Goal: Task Accomplishment & Management: Use online tool/utility

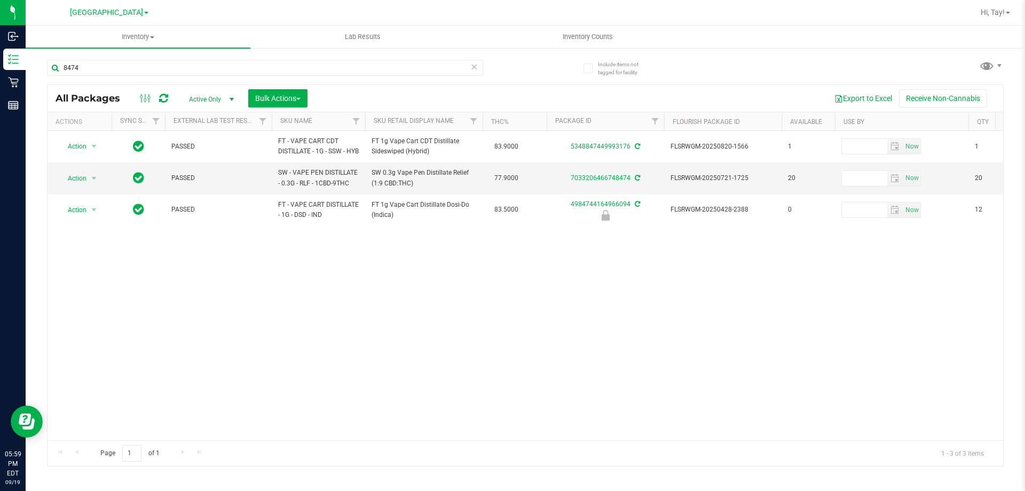
click at [111, 65] on input "8474" at bounding box center [265, 68] width 436 height 16
type input "r"
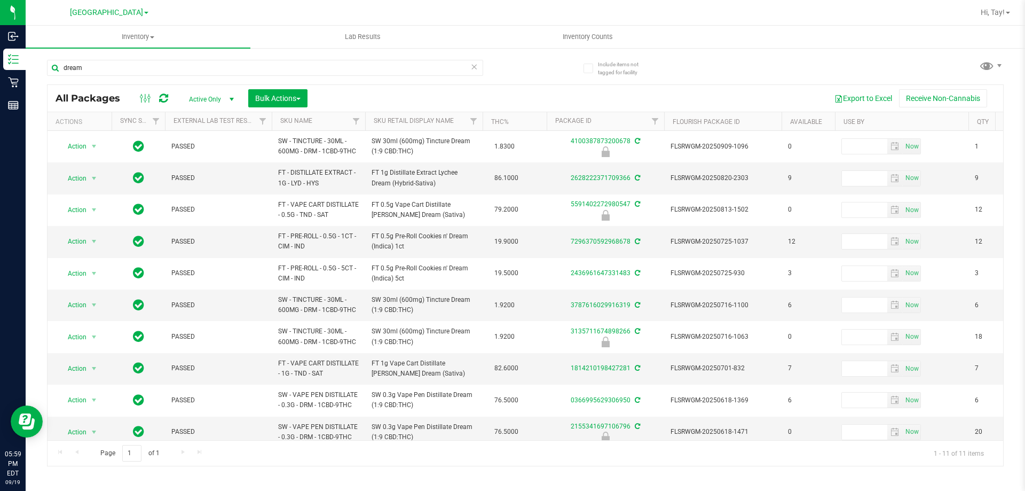
click at [409, 114] on th "Sku Retail Display Name" at bounding box center [423, 121] width 117 height 19
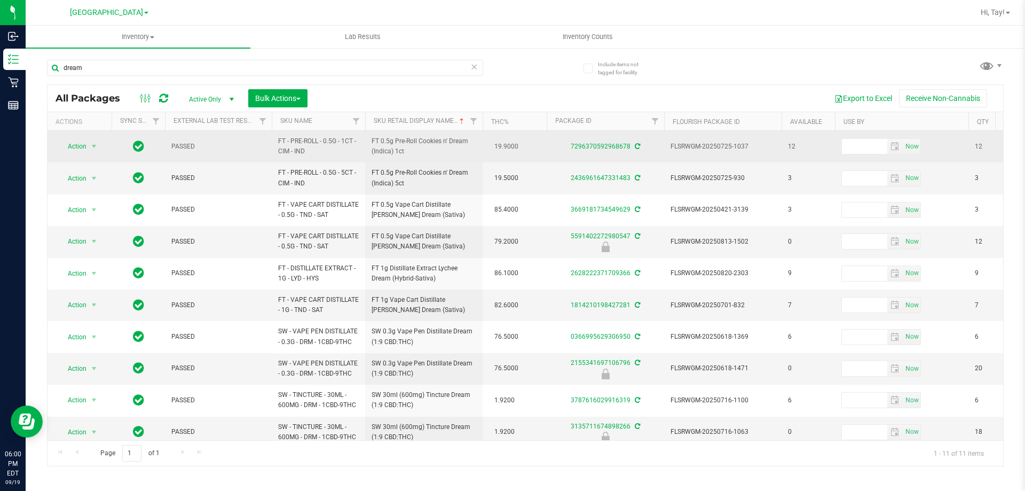
scroll to position [47, 0]
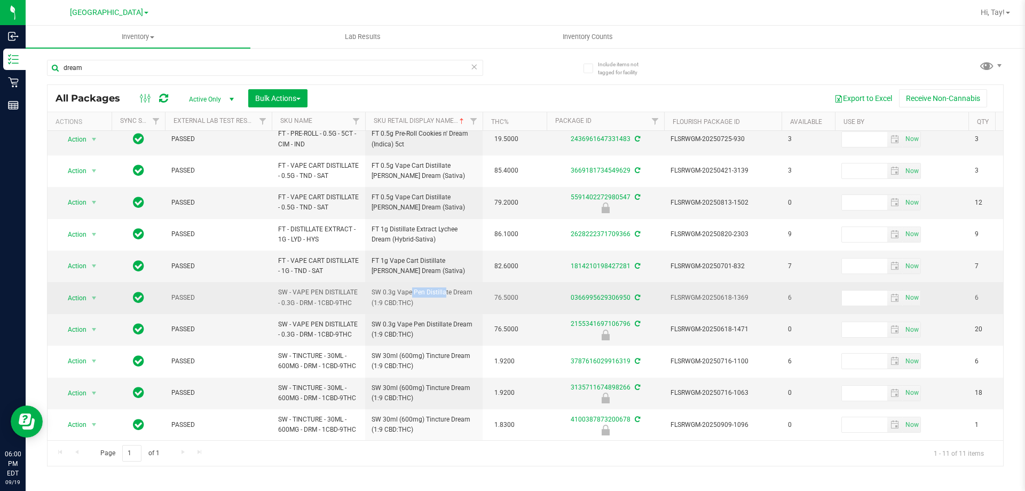
click at [424, 288] on span "SW 0.3g Vape Pen Distillate Dream (1:9 CBD:THC)" at bounding box center [424, 297] width 105 height 20
click at [422, 288] on span "SW 0.3g Vape Pen Distillate Dream (1:9 CBD:THC)" at bounding box center [424, 297] width 105 height 20
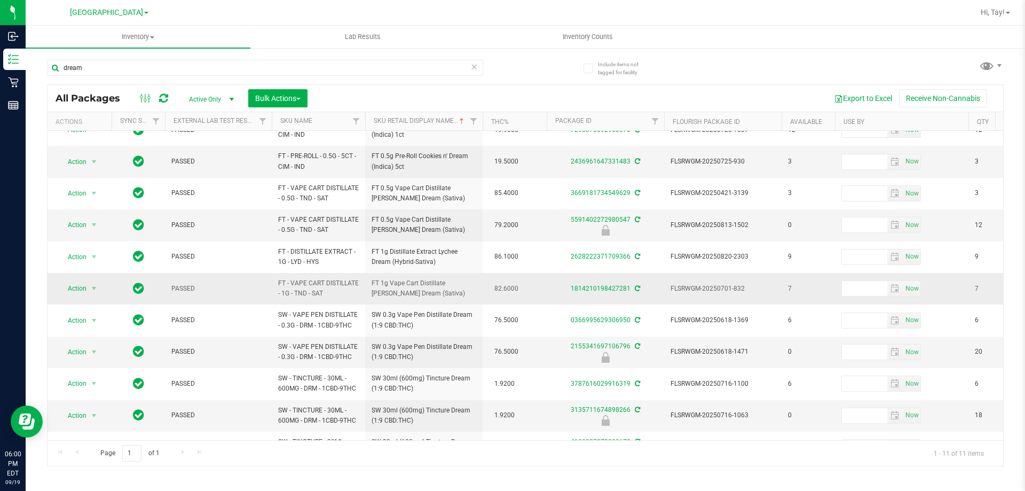
scroll to position [0, 0]
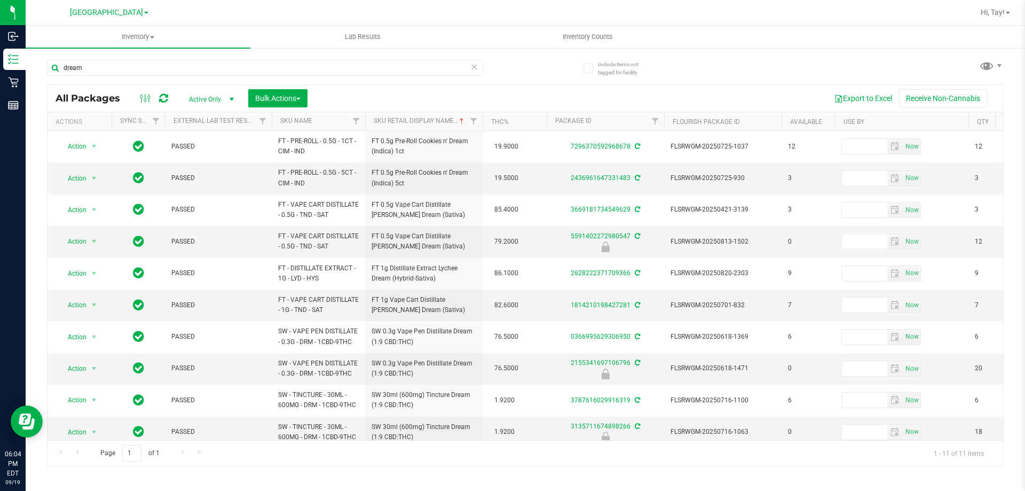
click at [141, 86] on div "All Packages Active Only Active Only Lab Samples Locked All External Internal B…" at bounding box center [525, 98] width 955 height 27
click at [444, 68] on input "dream" at bounding box center [265, 68] width 436 height 16
type input "d"
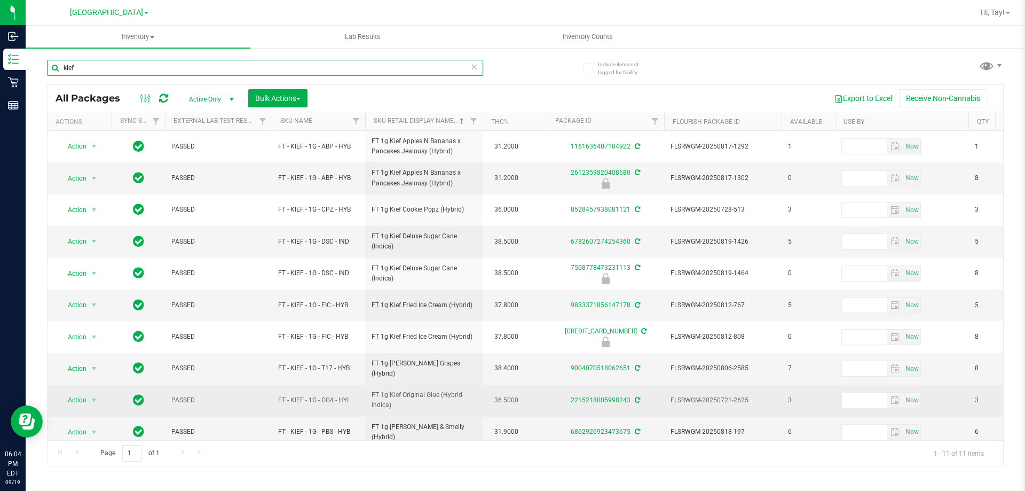
type input "kief"
drag, startPoint x: 492, startPoint y: 397, endPoint x: 517, endPoint y: 400, distance: 25.3
click at [517, 400] on span "36.5000" at bounding box center [506, 399] width 35 height 15
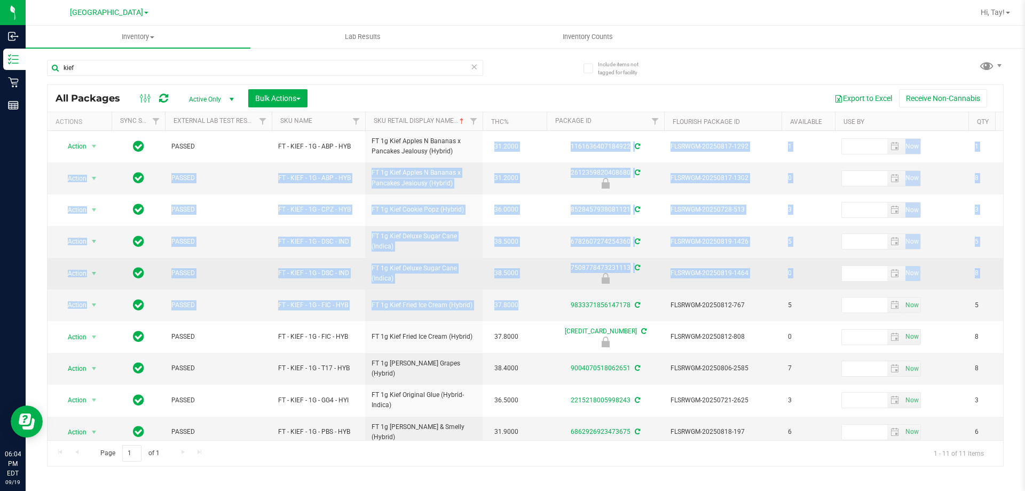
drag, startPoint x: 495, startPoint y: 145, endPoint x: 505, endPoint y: 286, distance: 141.3
click at [503, 262] on td "38.5000" at bounding box center [515, 273] width 64 height 31
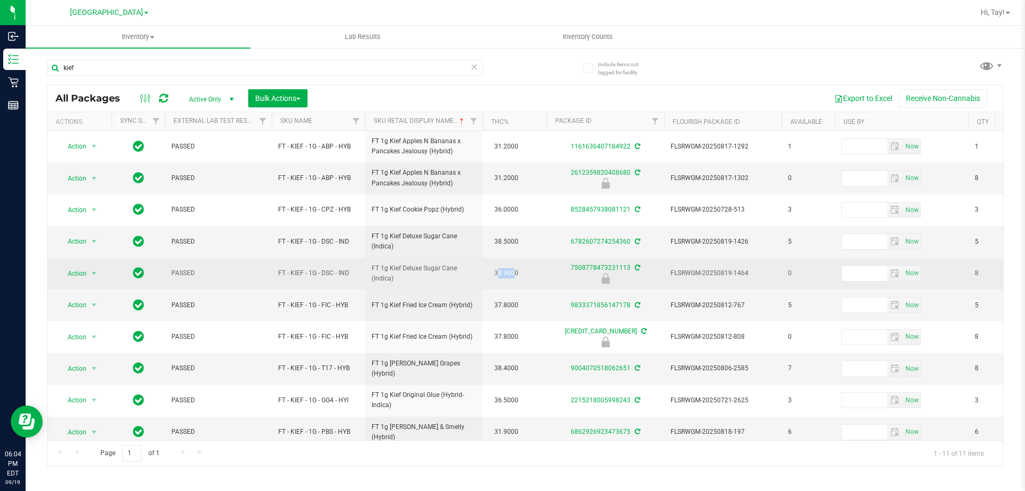
drag, startPoint x: 507, startPoint y: 270, endPoint x: 514, endPoint y: 270, distance: 6.9
click at [514, 270] on span "38.5000" at bounding box center [506, 272] width 35 height 15
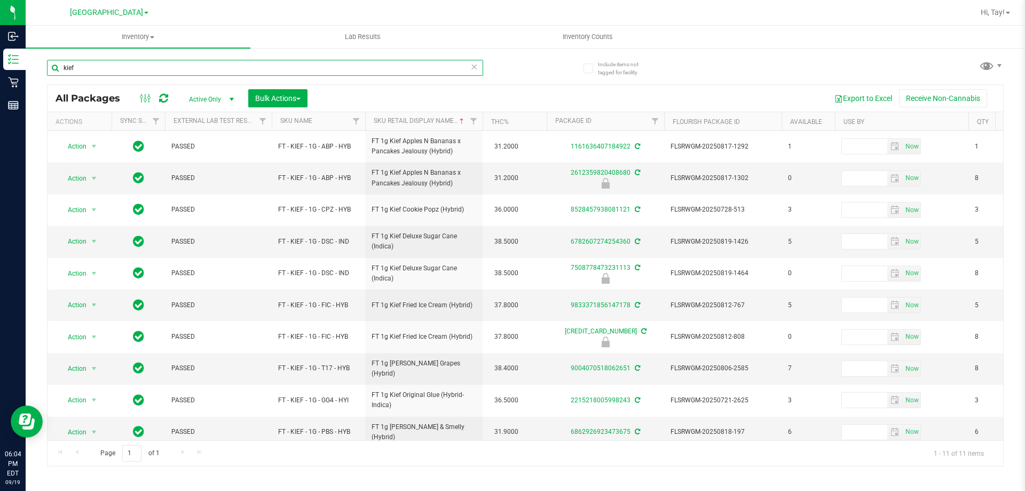
click at [183, 65] on input "kief" at bounding box center [265, 68] width 436 height 16
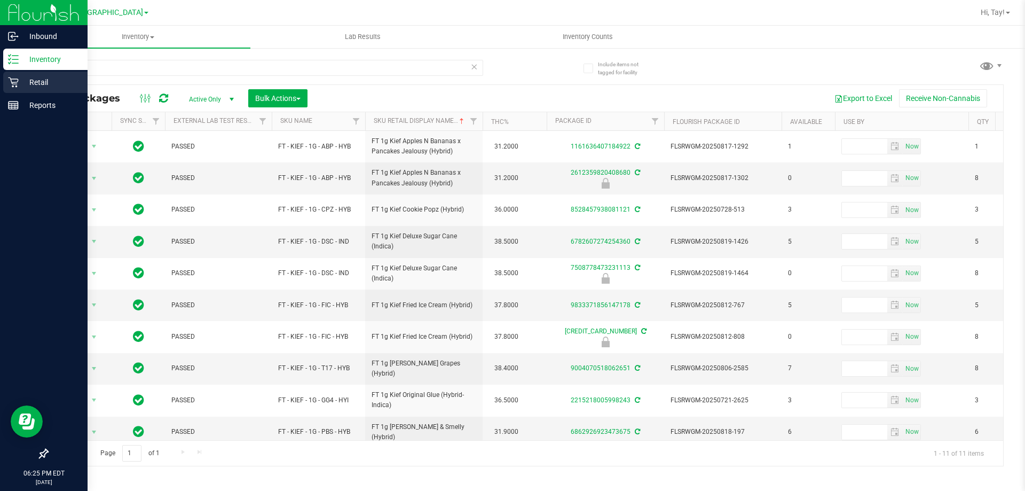
click at [48, 90] on div "Retail" at bounding box center [45, 82] width 84 height 21
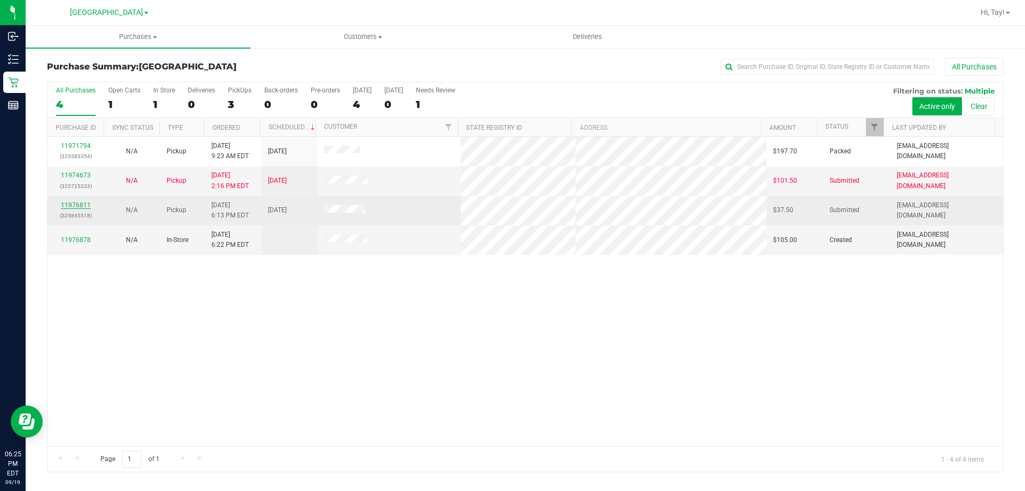
click at [73, 208] on link "11976811" at bounding box center [76, 204] width 30 height 7
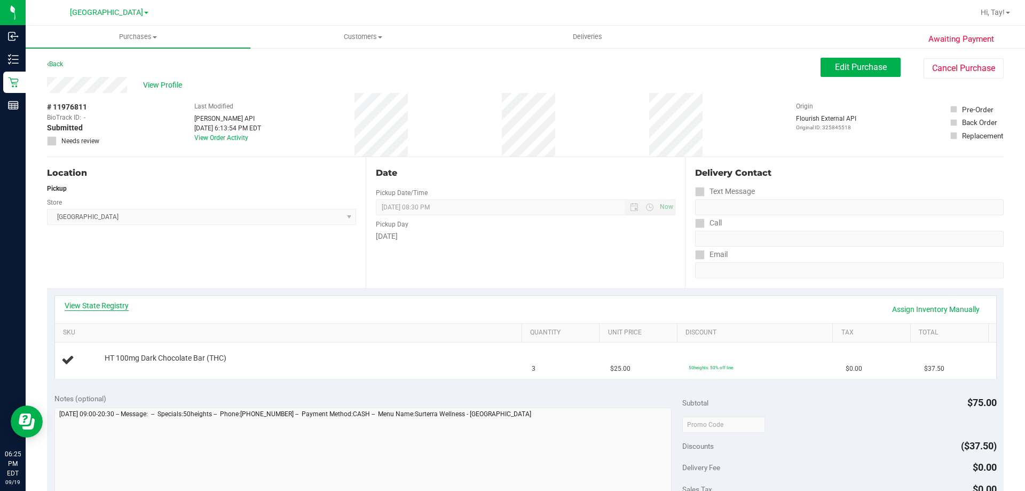
click at [89, 302] on link "View State Registry" at bounding box center [97, 305] width 64 height 11
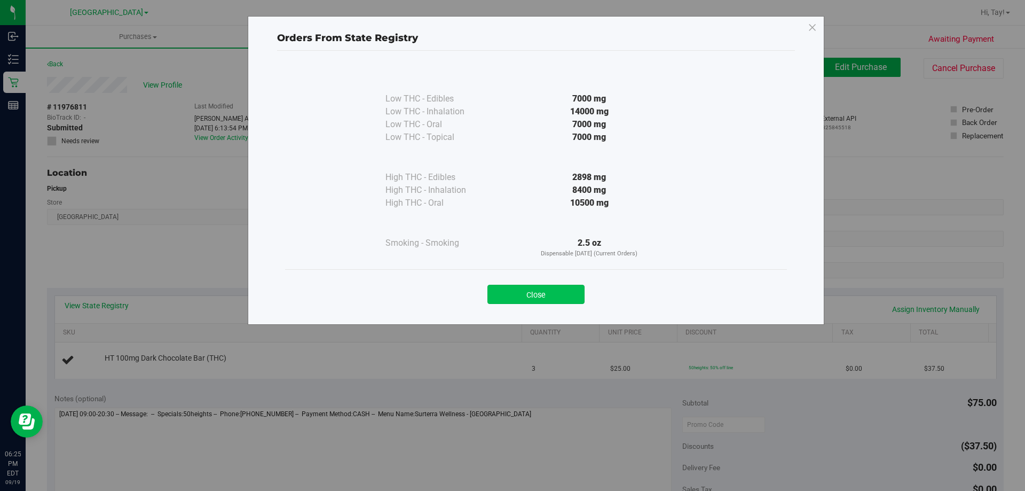
click at [552, 299] on button "Close" at bounding box center [535, 294] width 97 height 19
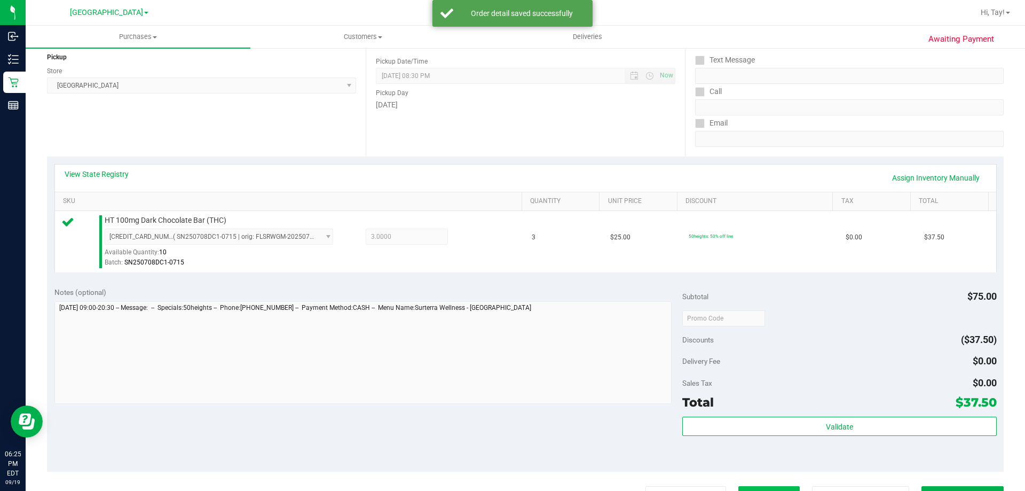
scroll to position [267, 0]
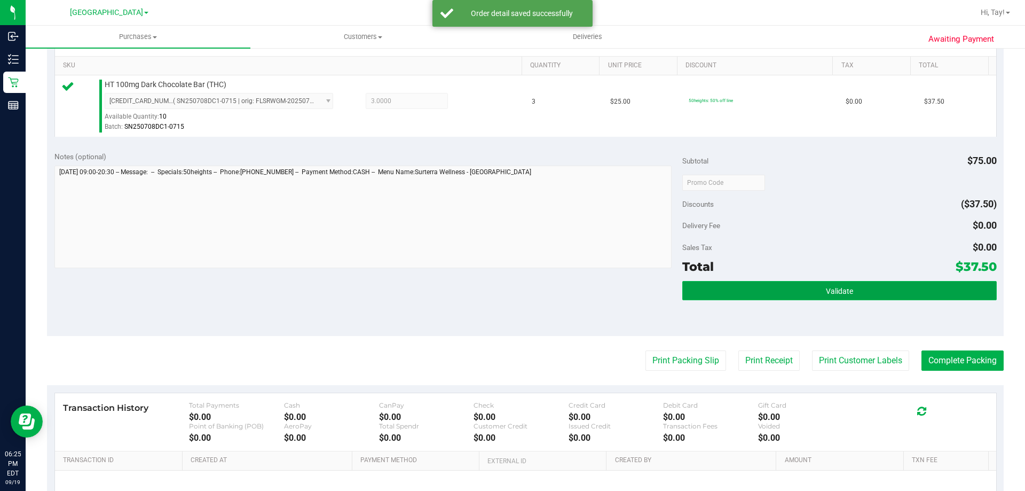
click at [809, 283] on button "Validate" at bounding box center [839, 290] width 314 height 19
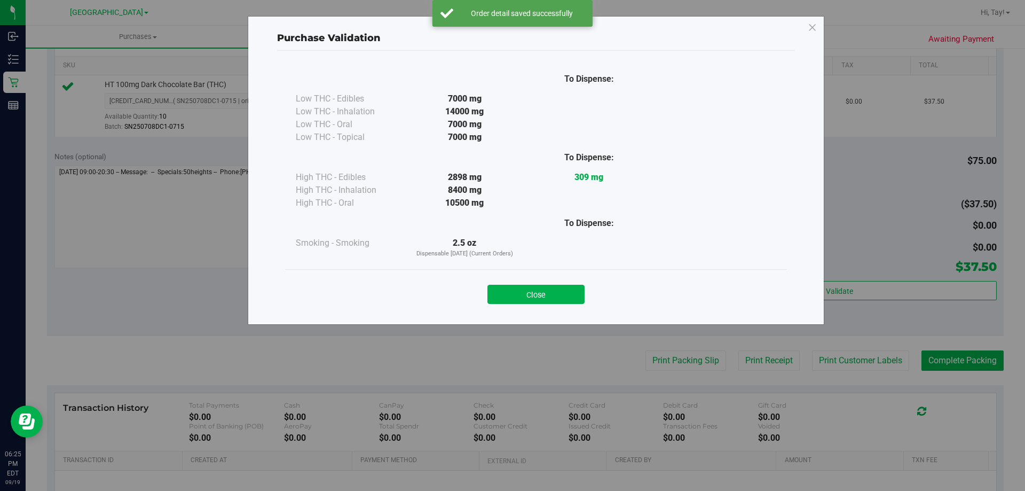
drag, startPoint x: 558, startPoint y: 288, endPoint x: 892, endPoint y: 302, distance: 334.5
click at [557, 287] on button "Close" at bounding box center [535, 294] width 97 height 19
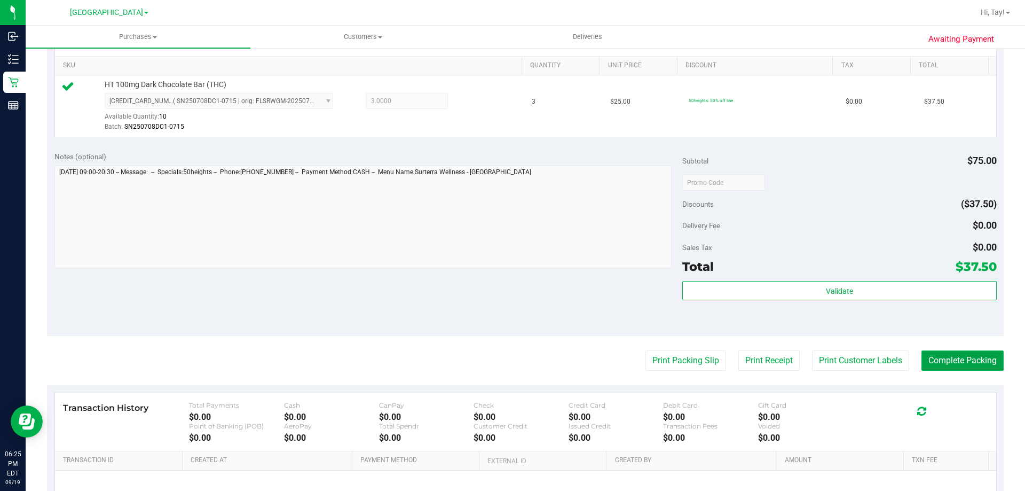
click at [928, 352] on button "Complete Packing" at bounding box center [962, 360] width 82 height 20
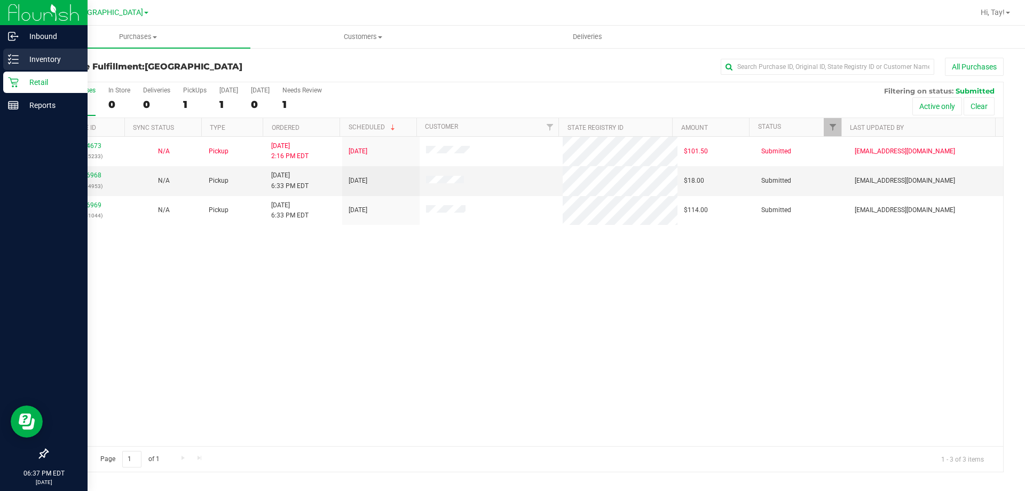
click at [70, 60] on p "Inventory" at bounding box center [51, 59] width 64 height 13
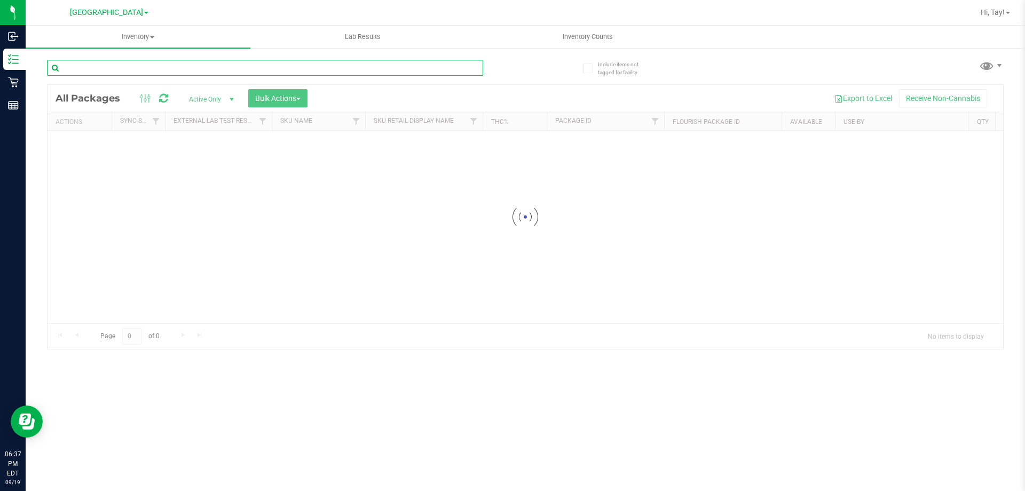
click at [147, 66] on input "text" at bounding box center [265, 68] width 436 height 16
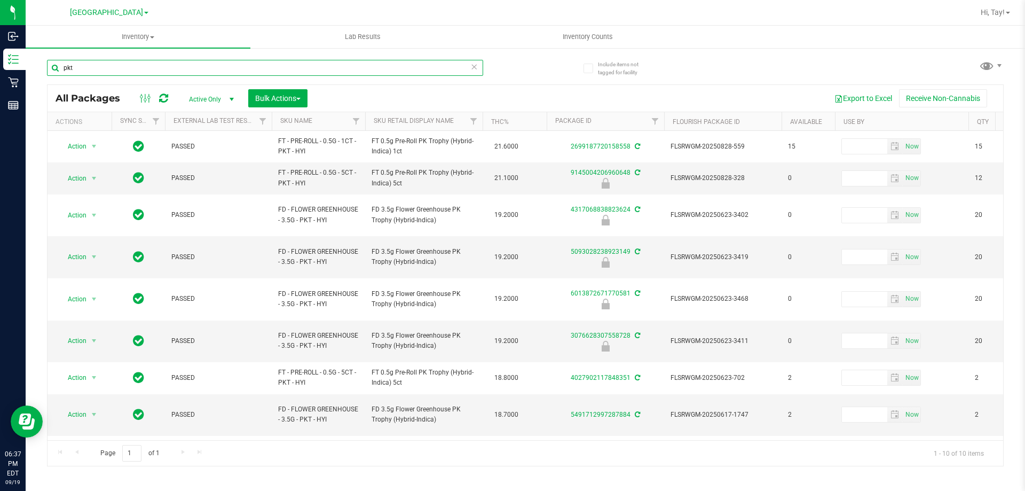
type input "pkt"
click at [433, 112] on th "Sku Retail Display Name" at bounding box center [423, 121] width 117 height 19
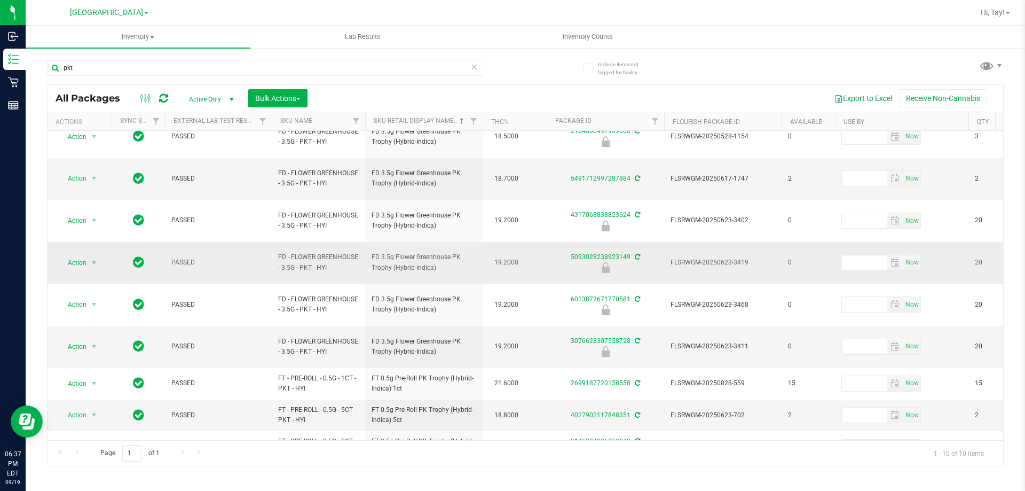
scroll to position [23, 0]
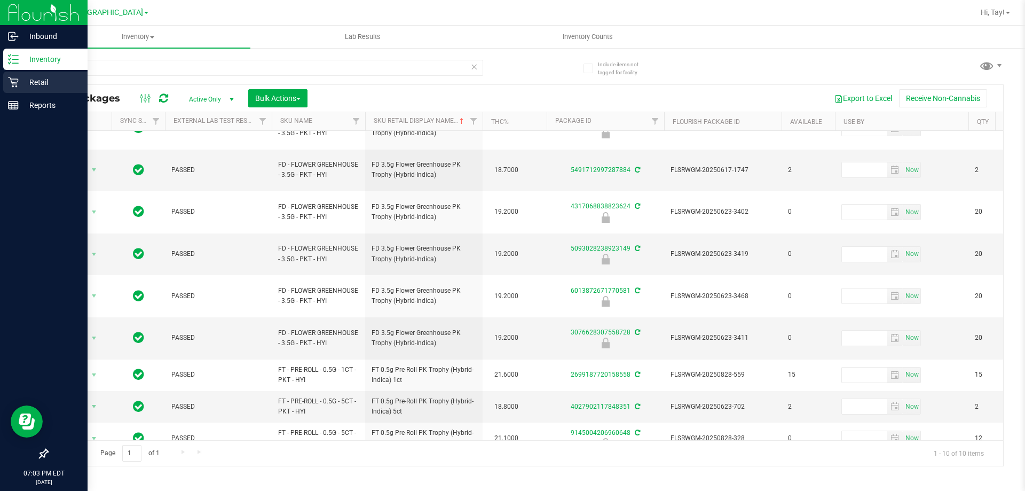
click at [7, 94] on link "Retail" at bounding box center [44, 83] width 88 height 23
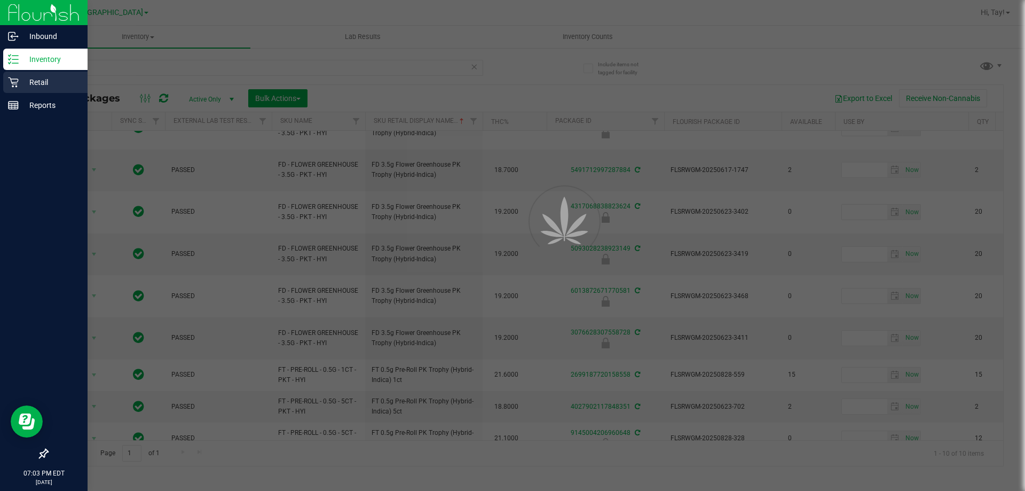
click at [18, 84] on icon at bounding box center [13, 82] width 11 height 11
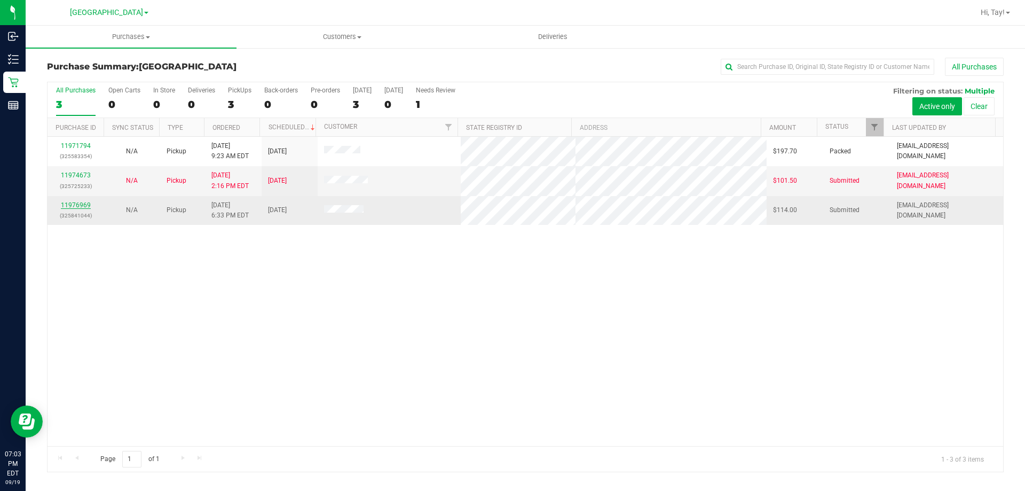
click at [81, 202] on link "11976969" at bounding box center [76, 204] width 30 height 7
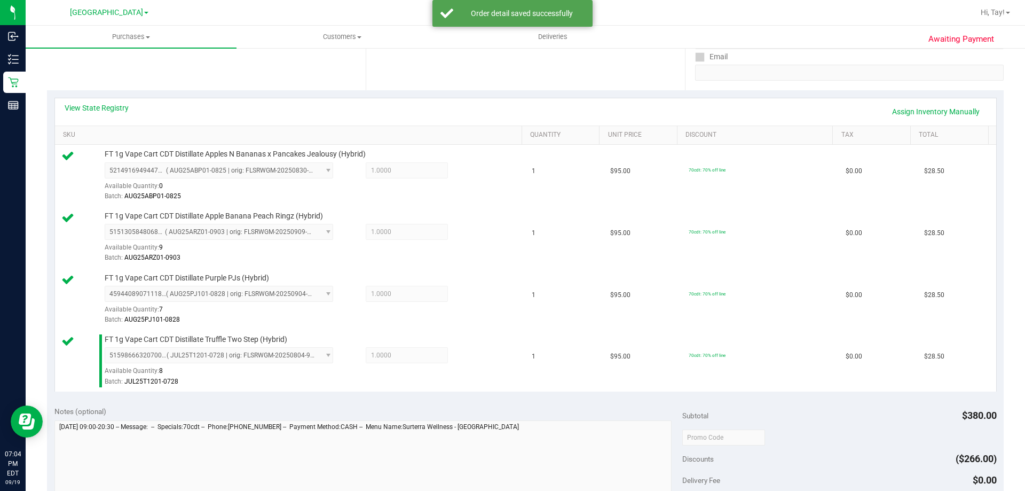
scroll to position [320, 0]
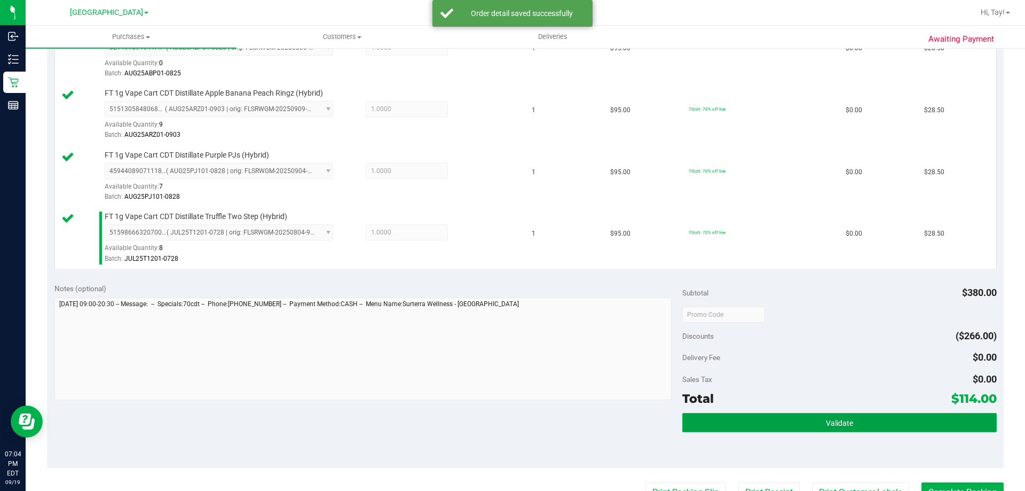
click at [754, 429] on button "Validate" at bounding box center [839, 422] width 314 height 19
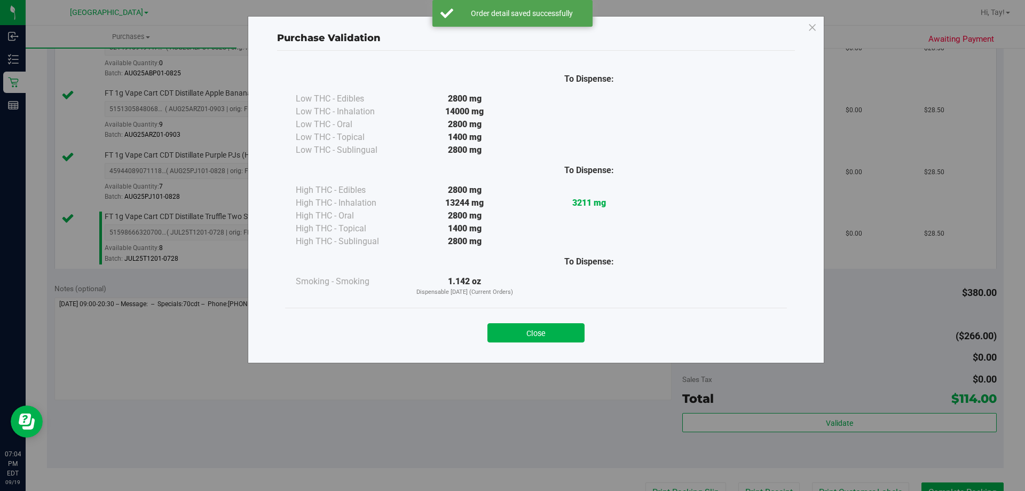
click at [554, 319] on div "Close" at bounding box center [536, 329] width 486 height 27
drag, startPoint x: 530, startPoint y: 330, endPoint x: 902, endPoint y: 330, distance: 372.0
click at [530, 329] on button "Close" at bounding box center [535, 332] width 97 height 19
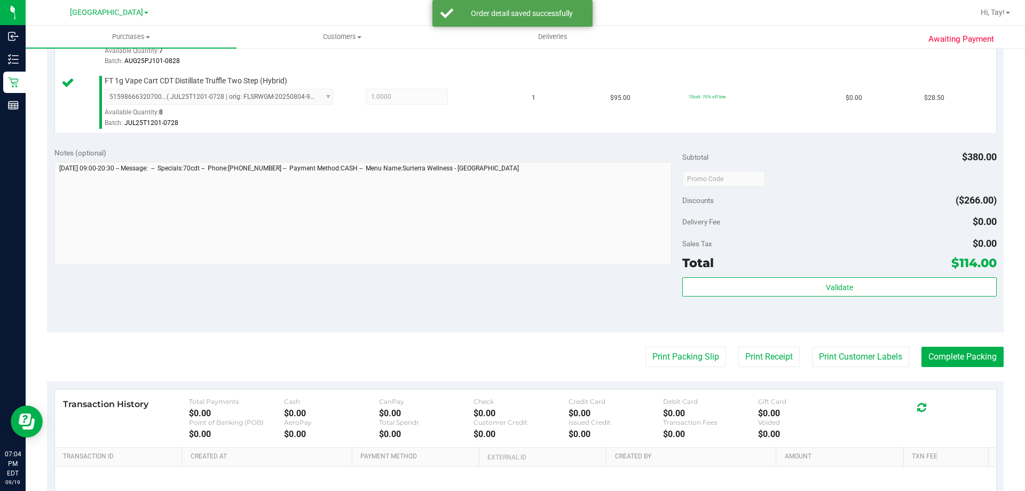
scroll to position [534, 0]
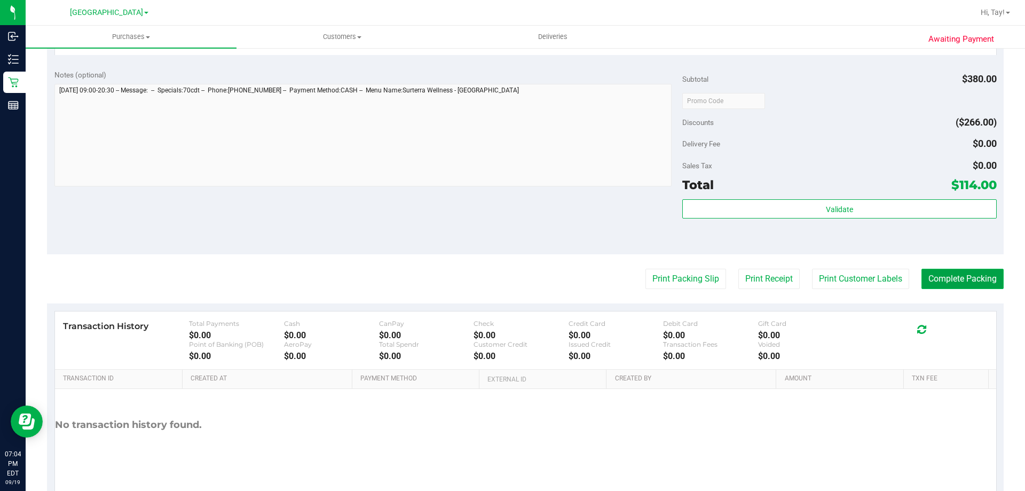
click at [949, 279] on button "Complete Packing" at bounding box center [962, 278] width 82 height 20
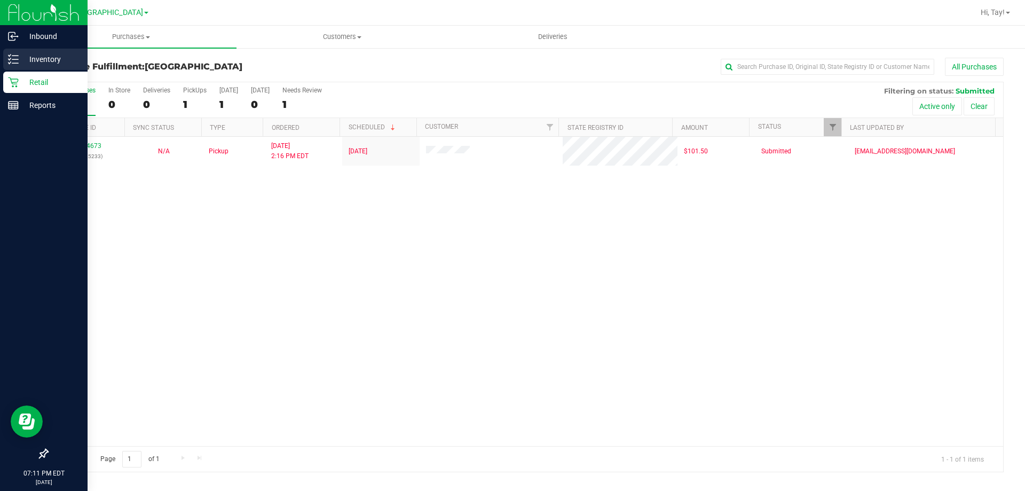
click at [40, 66] on div "Inventory" at bounding box center [45, 59] width 84 height 21
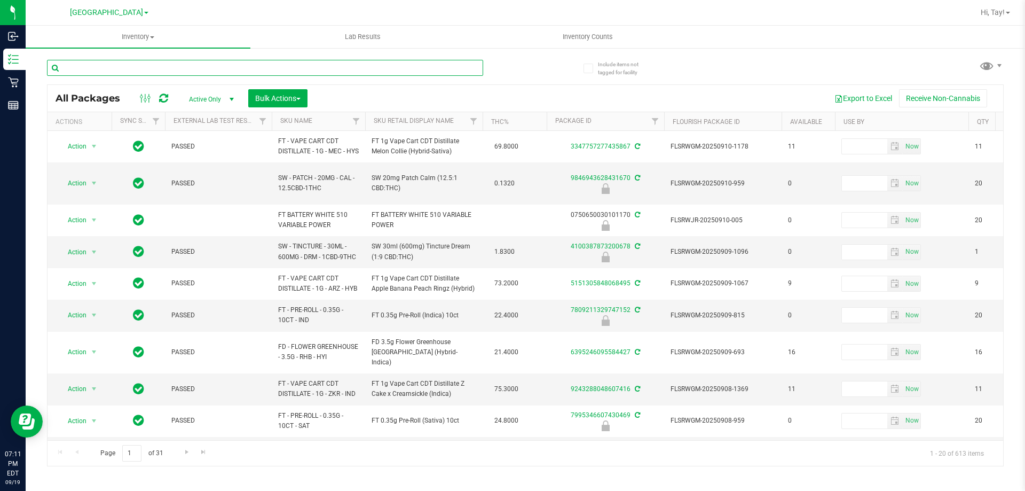
click at [150, 64] on input "text" at bounding box center [265, 68] width 436 height 16
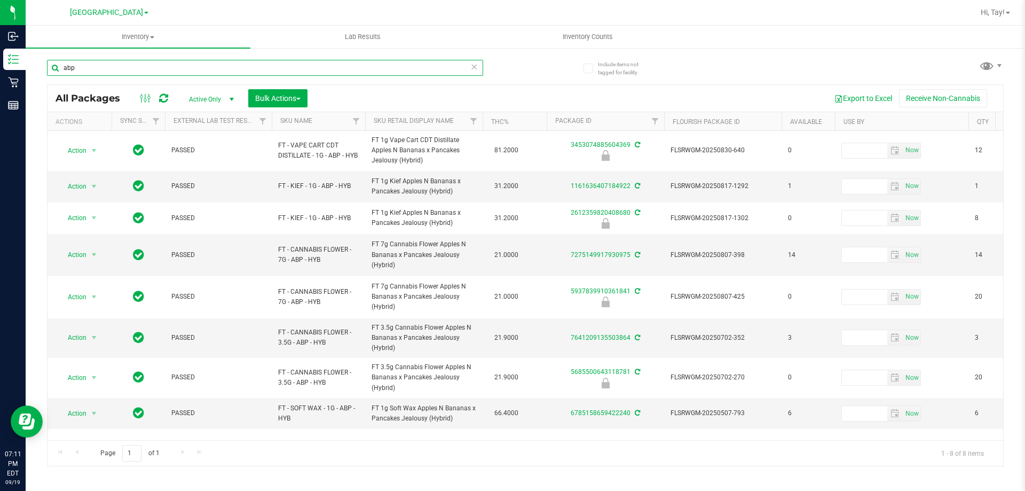
type input "abp"
click at [412, 126] on th "Sku Retail Display Name" at bounding box center [423, 121] width 117 height 19
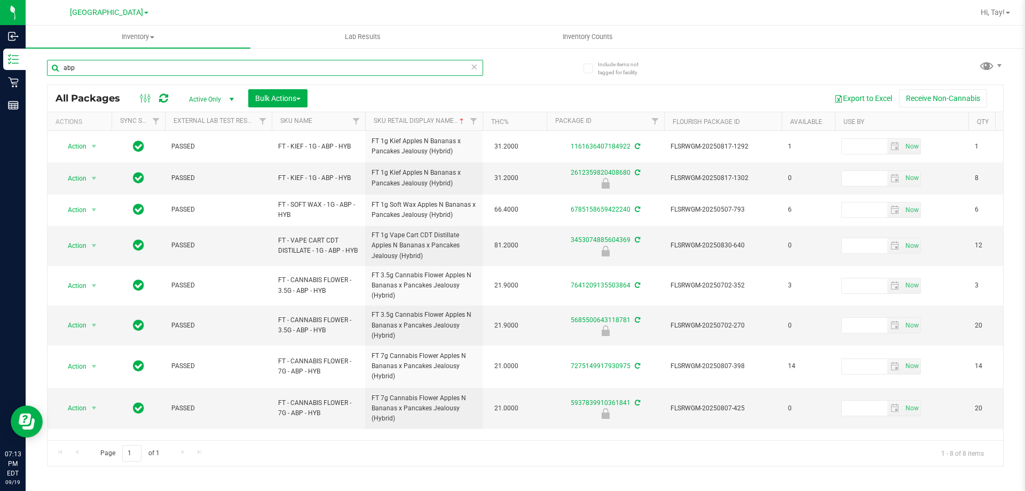
click at [143, 64] on input "abp" at bounding box center [265, 68] width 436 height 16
click at [196, 69] on input "abp" at bounding box center [265, 68] width 436 height 16
click at [74, 244] on span "Action" at bounding box center [72, 245] width 29 height 15
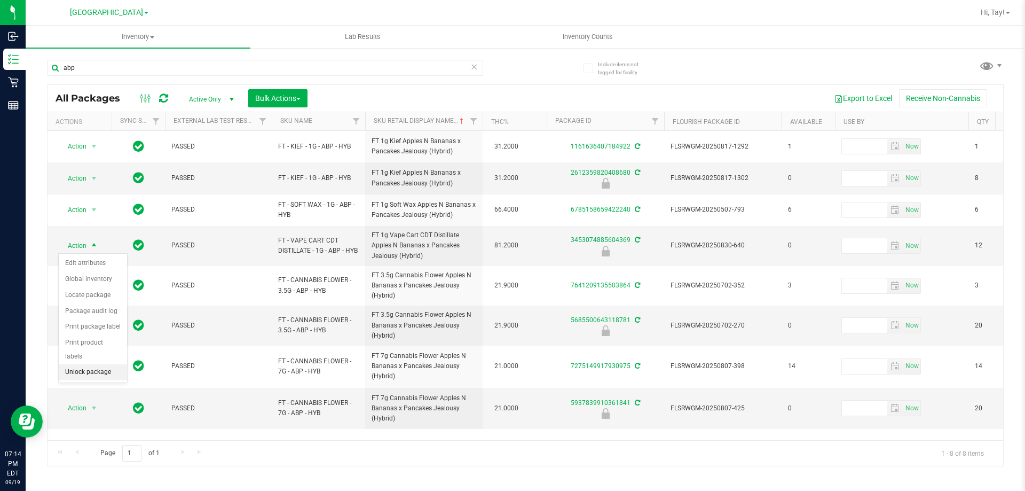
click at [96, 364] on li "Unlock package" at bounding box center [93, 372] width 68 height 16
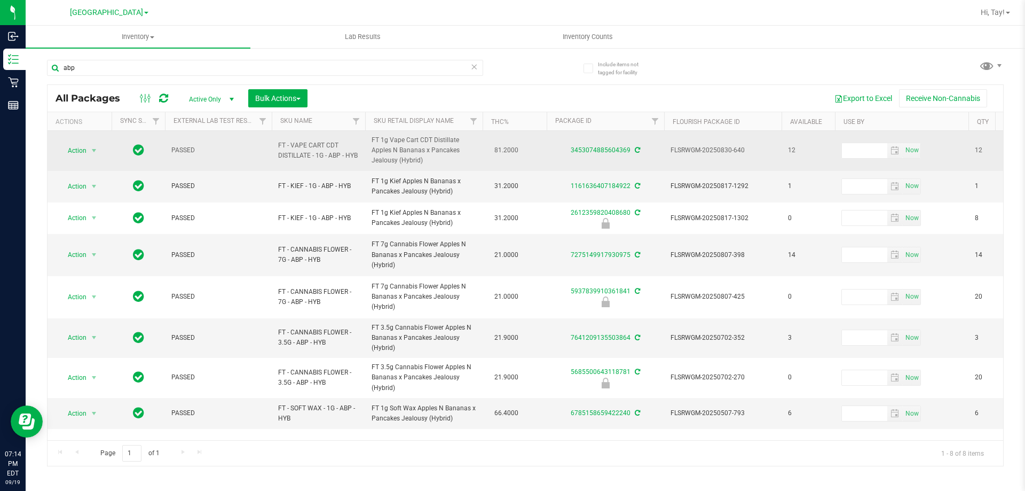
click at [85, 148] on span "Action" at bounding box center [72, 150] width 29 height 15
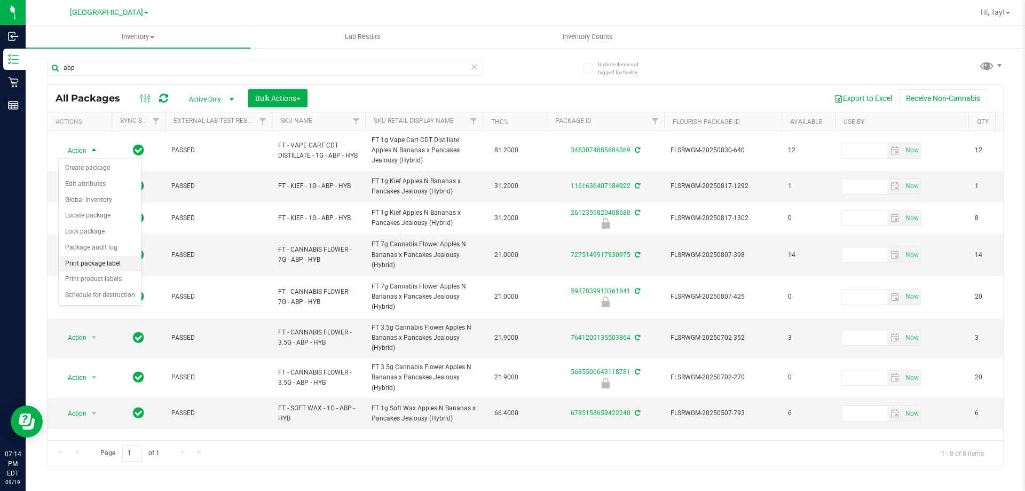
click at [101, 266] on li "Print package label" at bounding box center [100, 264] width 83 height 16
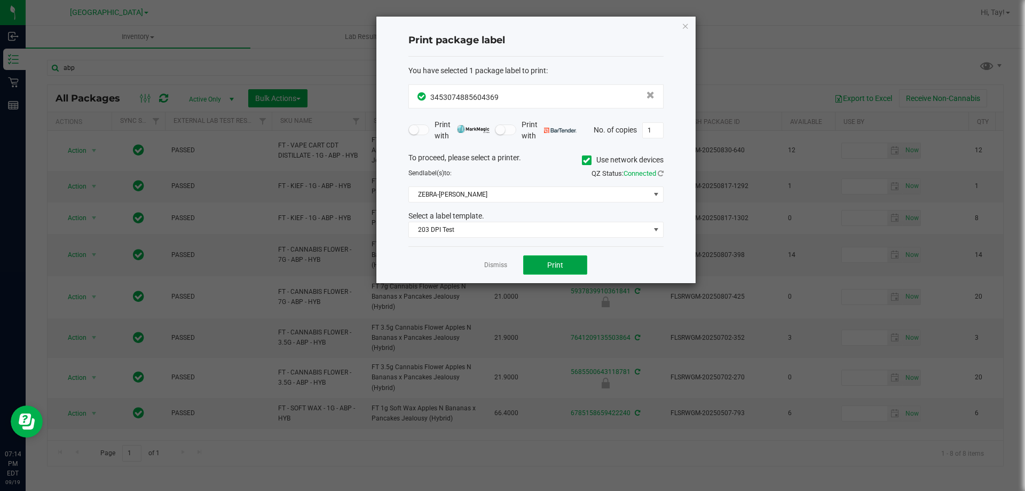
click at [546, 271] on button "Print" at bounding box center [555, 264] width 64 height 19
click at [685, 26] on icon "button" at bounding box center [685, 25] width 7 height 13
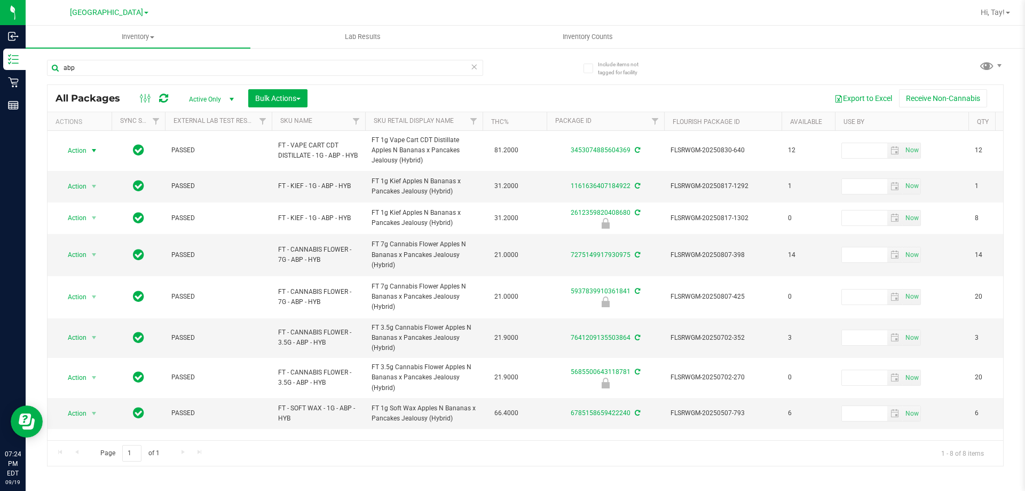
click at [214, 76] on div "abp" at bounding box center [265, 72] width 436 height 25
click at [206, 67] on input "abp" at bounding box center [265, 68] width 436 height 16
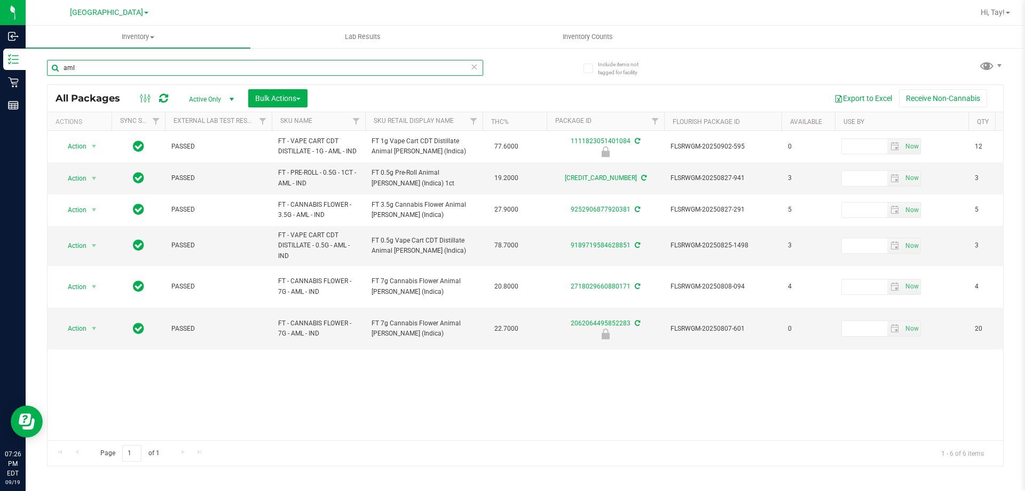
click at [86, 65] on input "aml" at bounding box center [265, 68] width 436 height 16
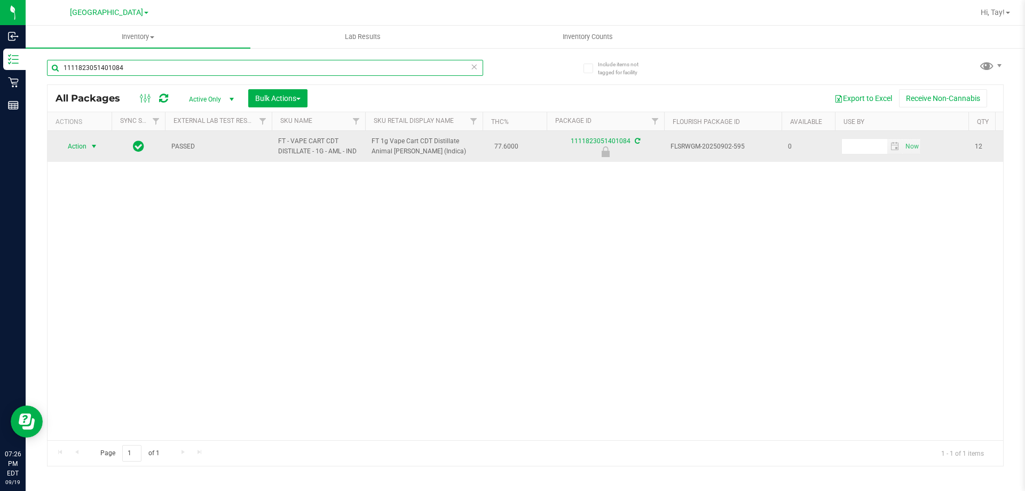
type input "1111823051401084"
click at [83, 148] on span "Action" at bounding box center [72, 146] width 29 height 15
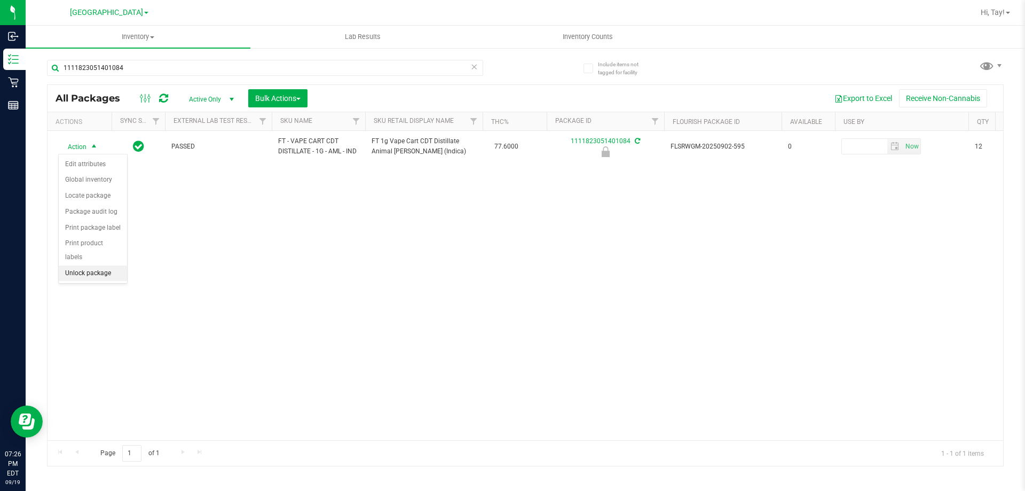
click at [90, 265] on li "Unlock package" at bounding box center [93, 273] width 68 height 16
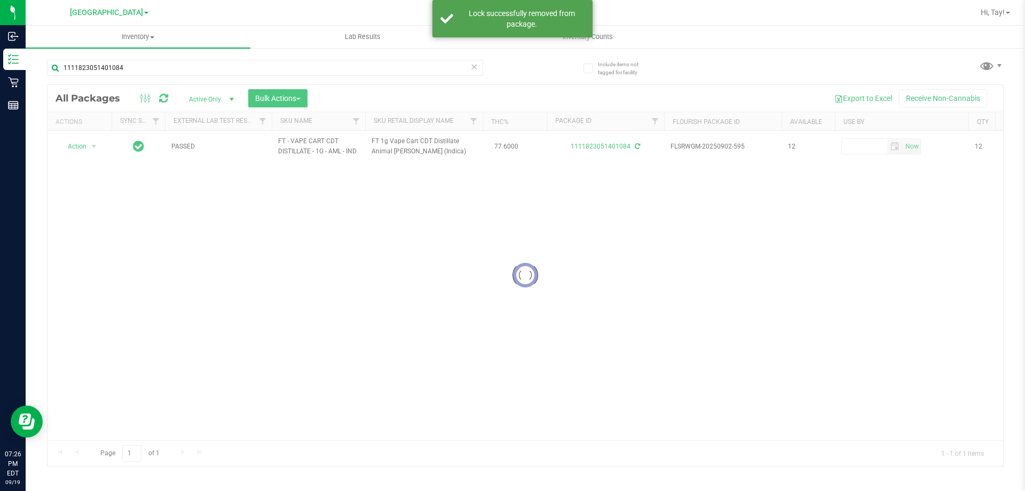
click at [77, 144] on div at bounding box center [525, 275] width 955 height 381
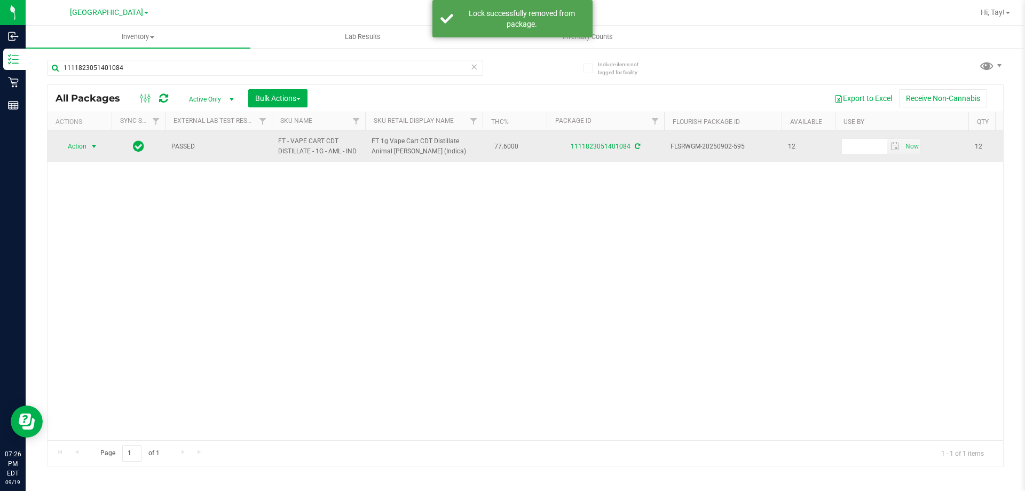
click at [77, 145] on span "Action" at bounding box center [72, 146] width 29 height 15
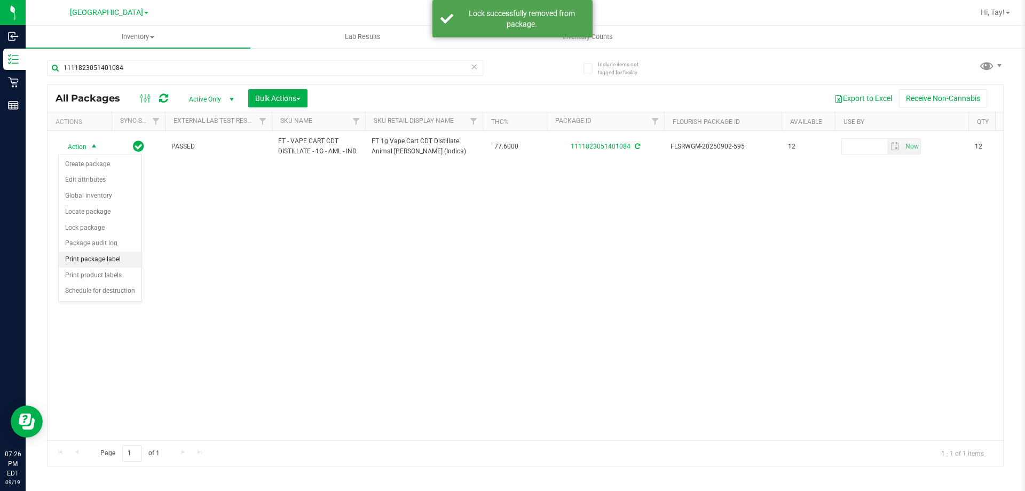
click at [101, 257] on li "Print package label" at bounding box center [100, 259] width 83 height 16
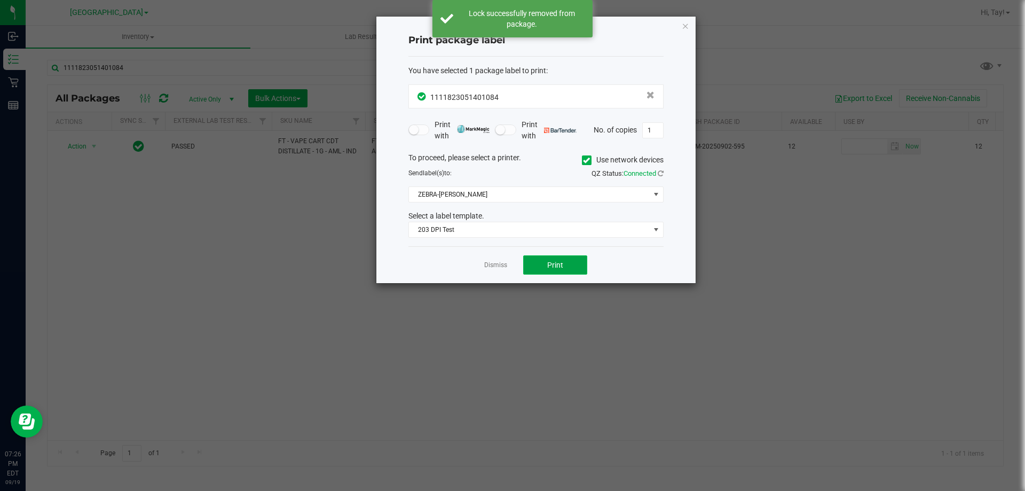
click at [553, 265] on span "Print" at bounding box center [555, 264] width 16 height 9
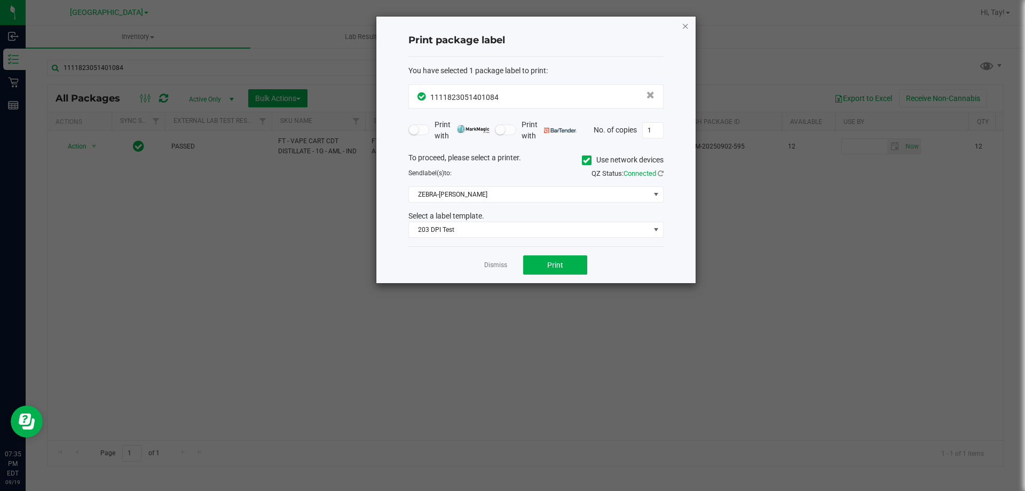
click at [685, 24] on icon "button" at bounding box center [685, 25] width 7 height 13
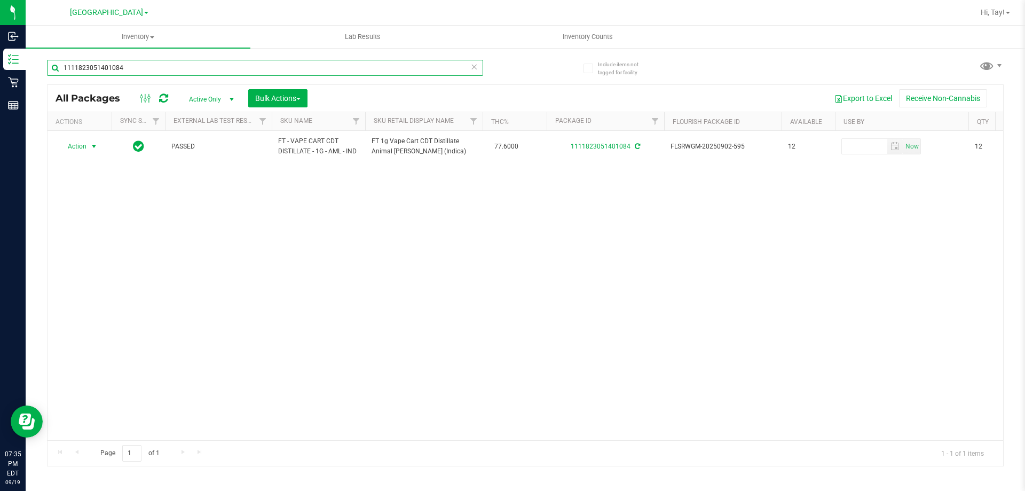
click at [267, 64] on input "1111823051401084" at bounding box center [265, 68] width 436 height 16
type input "hnc"
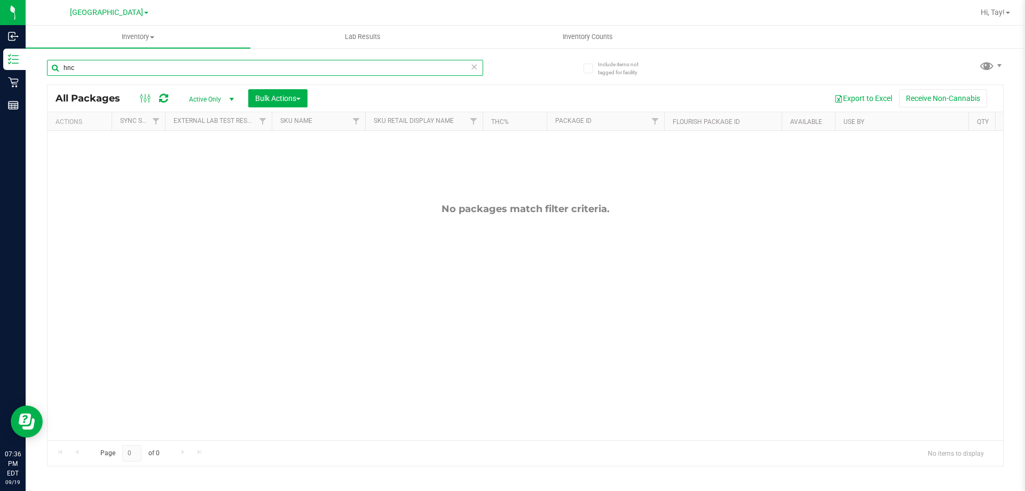
click at [176, 62] on input "hnc" at bounding box center [265, 68] width 436 height 16
click at [146, 65] on input "hnc" at bounding box center [265, 68] width 436 height 16
click at [148, 65] on input "hnc" at bounding box center [265, 68] width 436 height 16
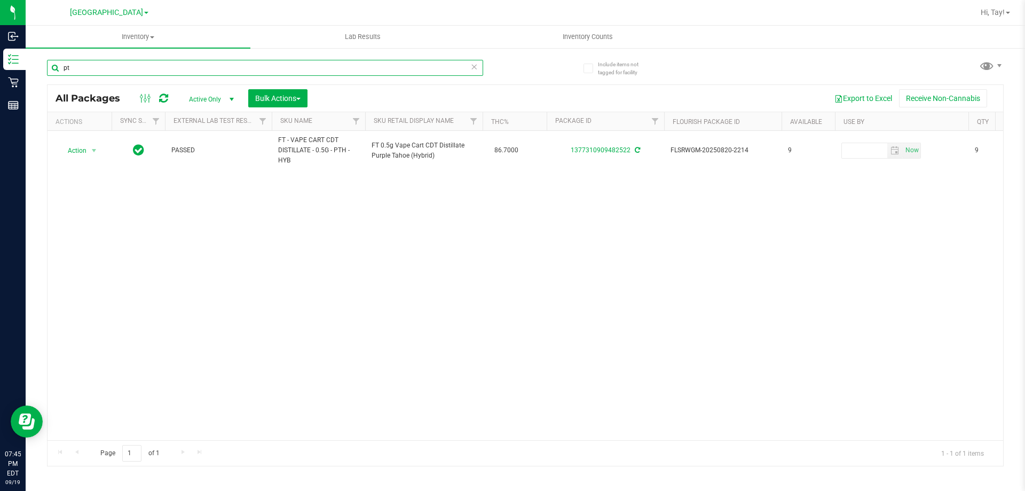
type input "p"
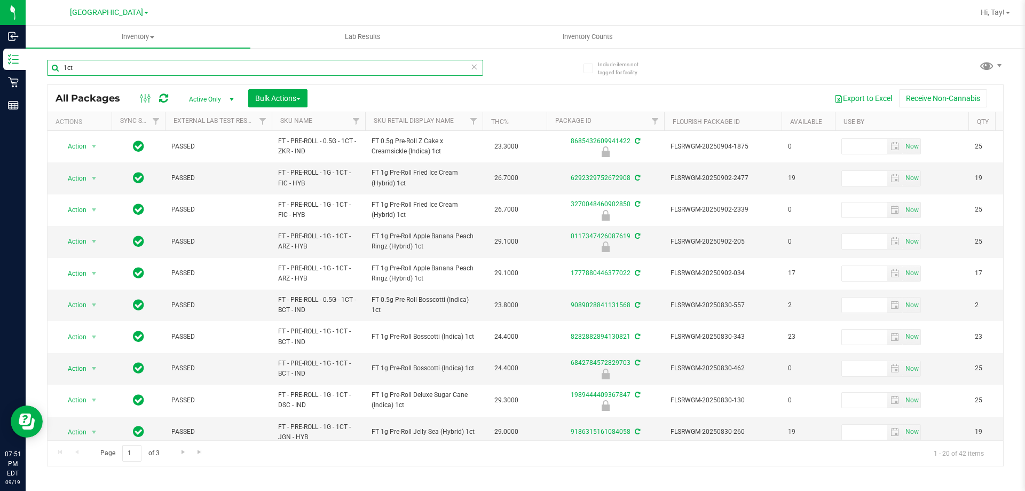
type input "1ct"
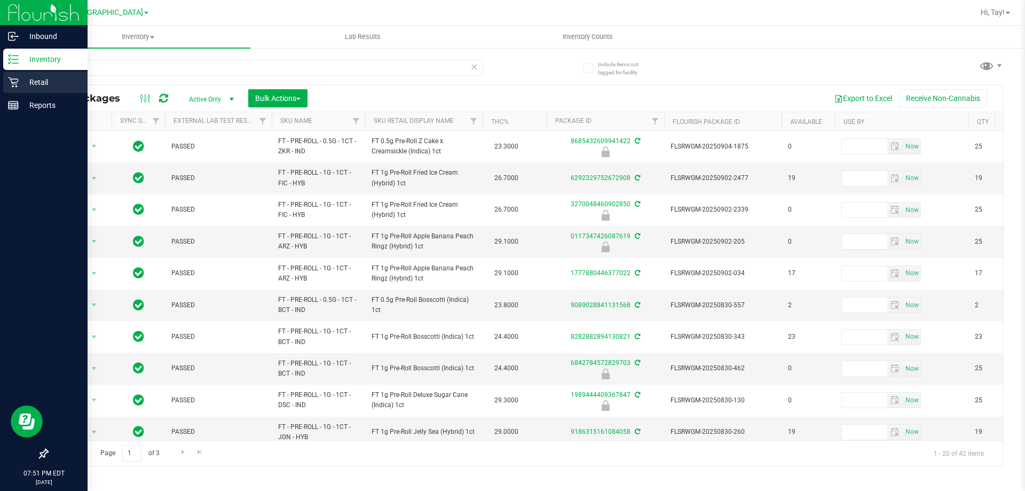
click at [5, 89] on div "Retail" at bounding box center [45, 82] width 84 height 21
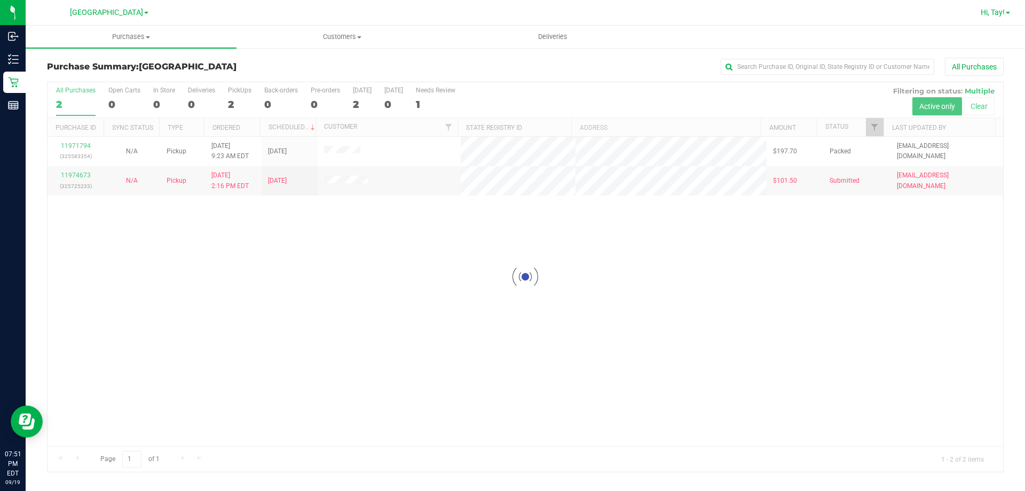
click at [977, 13] on link "Hi, Tay!" at bounding box center [995, 12] width 38 height 11
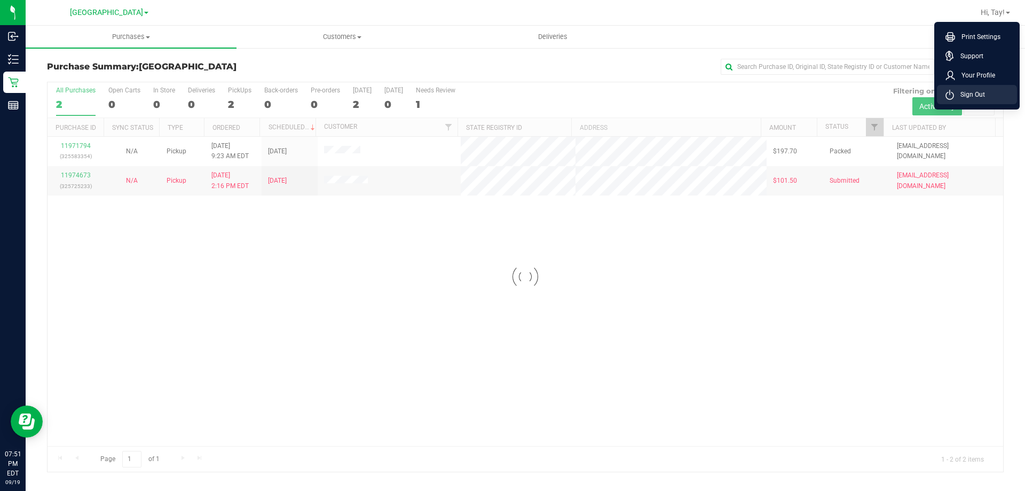
click at [982, 91] on span "Sign Out" at bounding box center [969, 94] width 31 height 11
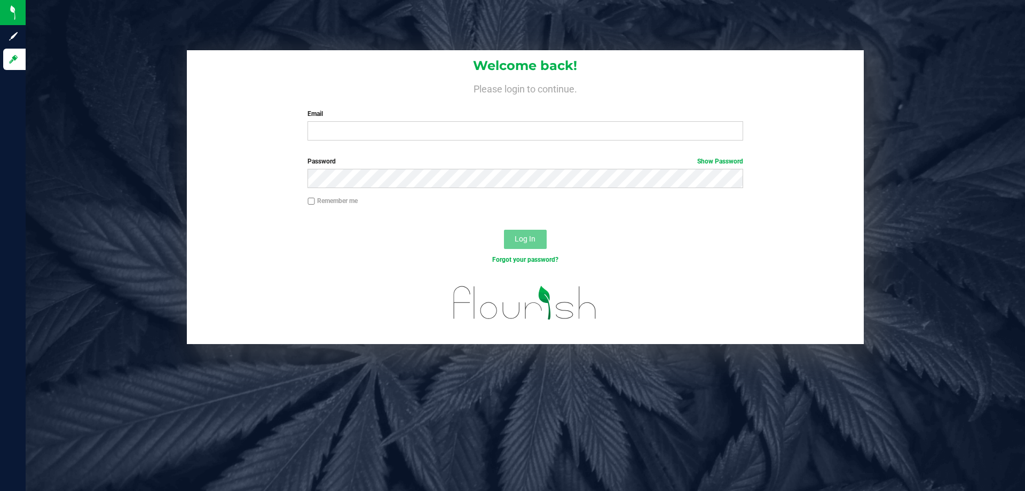
click at [317, 143] on div "Welcome back! Please login to continue. Email Required Please format your email…" at bounding box center [525, 99] width 677 height 99
click at [316, 131] on input "Email" at bounding box center [524, 130] width 435 height 19
type input "[EMAIL_ADDRESS][DOMAIN_NAME]"
click at [504, 230] on button "Log In" at bounding box center [525, 239] width 43 height 19
